Goal: Check status: Check status

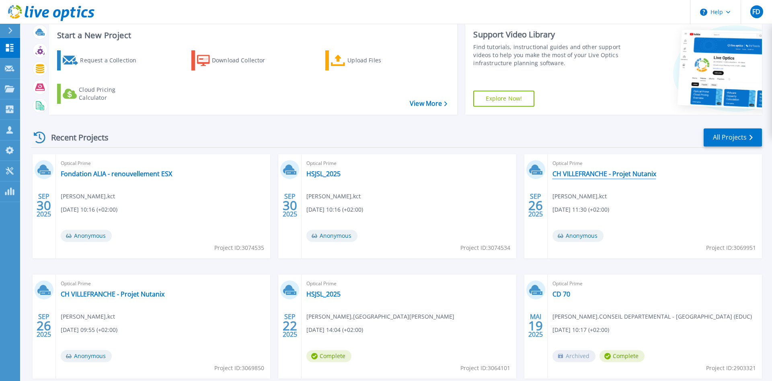
scroll to position [65, 0]
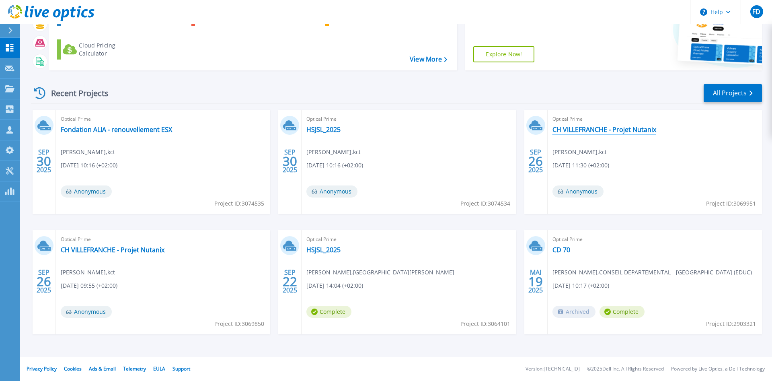
click at [590, 130] on link "CH VILLEFRANCHE - Projet Nutanix" at bounding box center [605, 129] width 104 height 8
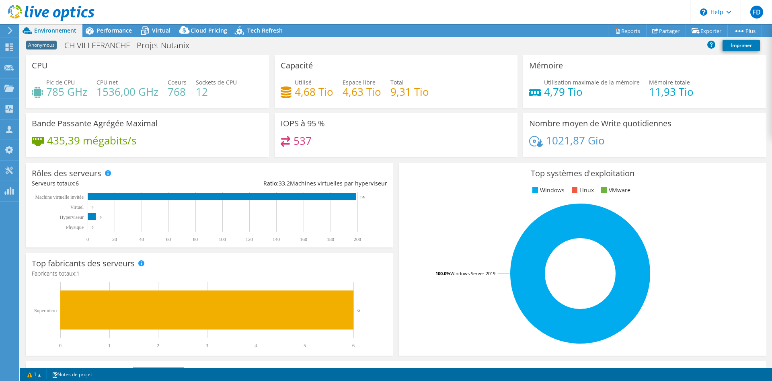
select select "EULondon"
select select "EUR"
click at [130, 34] on span "Performance" at bounding box center [114, 31] width 35 height 8
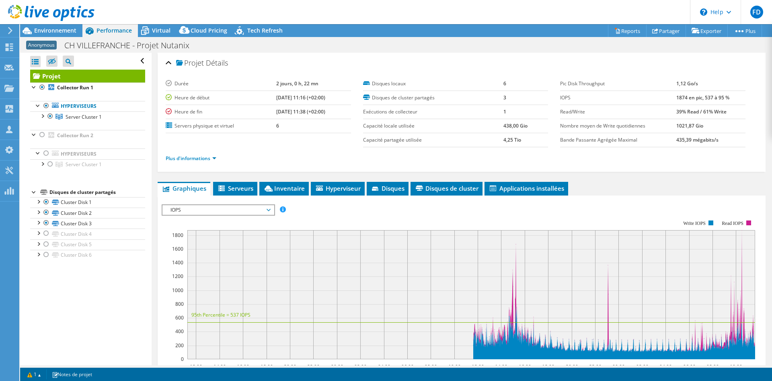
click at [42, 115] on div at bounding box center [42, 115] width 8 height 8
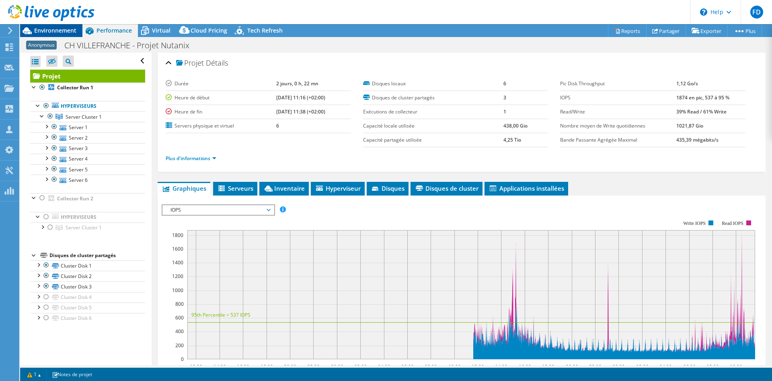
click at [54, 33] on span "Environnement" at bounding box center [55, 31] width 42 height 8
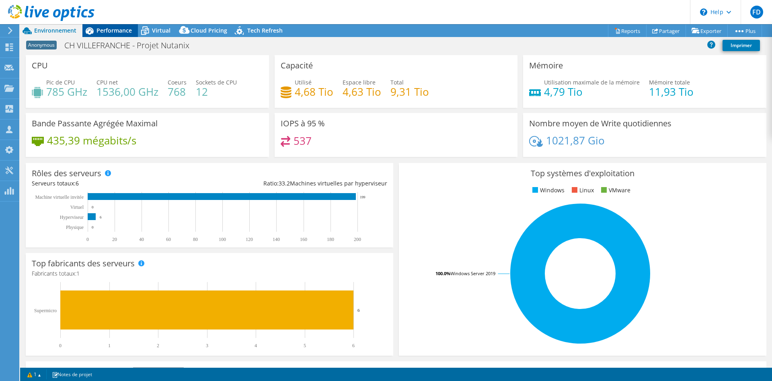
click at [112, 34] on span "Performance" at bounding box center [114, 31] width 35 height 8
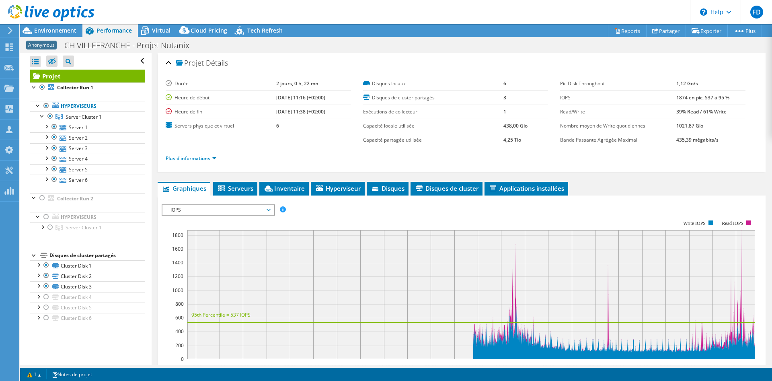
click at [64, 25] on div at bounding box center [47, 13] width 95 height 27
click at [61, 30] on span "Environnement" at bounding box center [55, 31] width 42 height 8
